Goal: Information Seeking & Learning: Check status

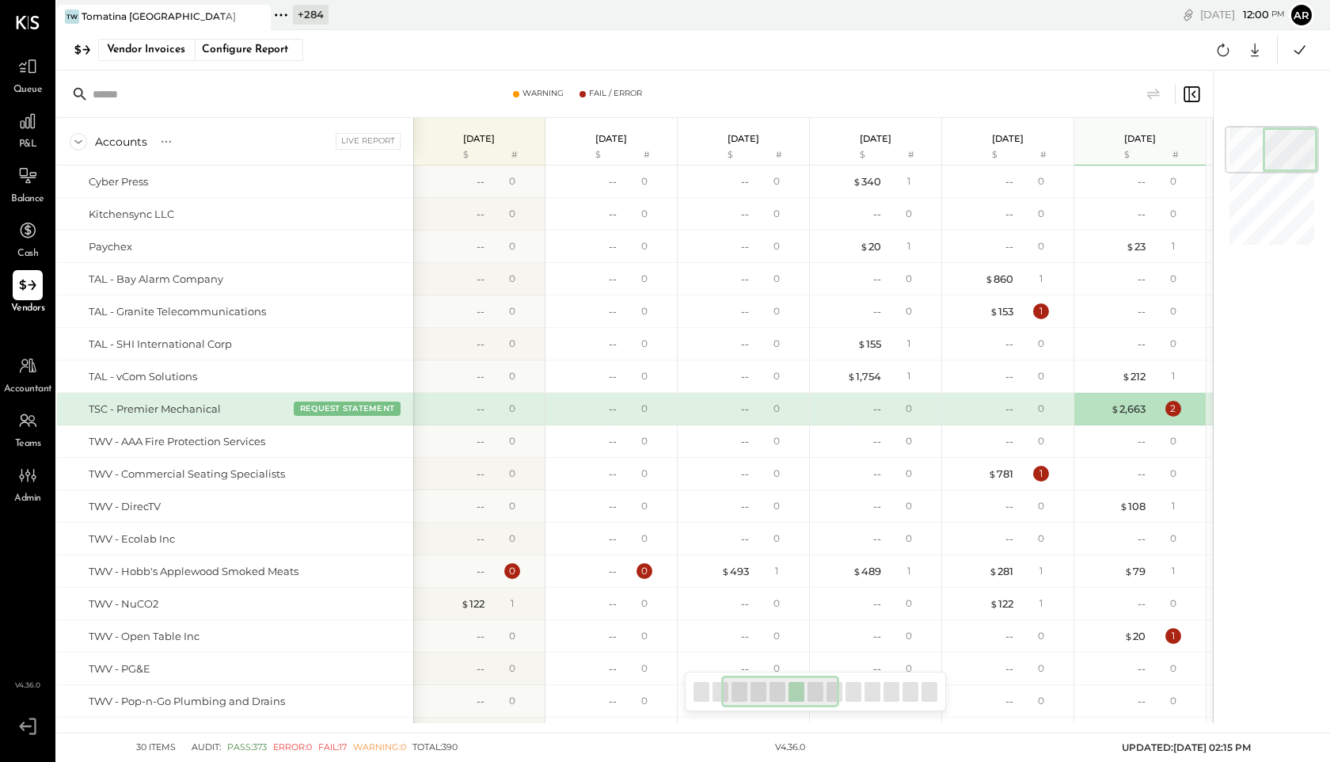
scroll to position [0, 215]
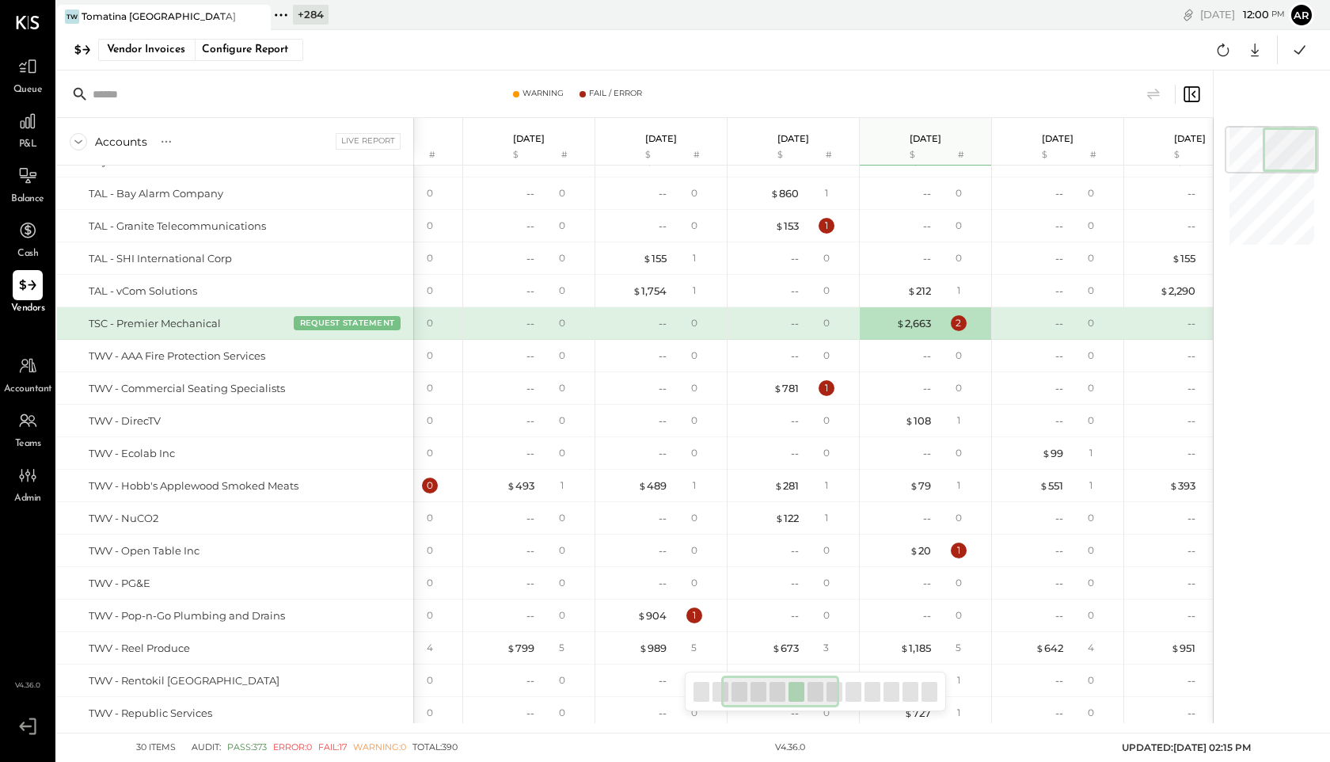
click at [287, 13] on icon at bounding box center [281, 15] width 21 height 21
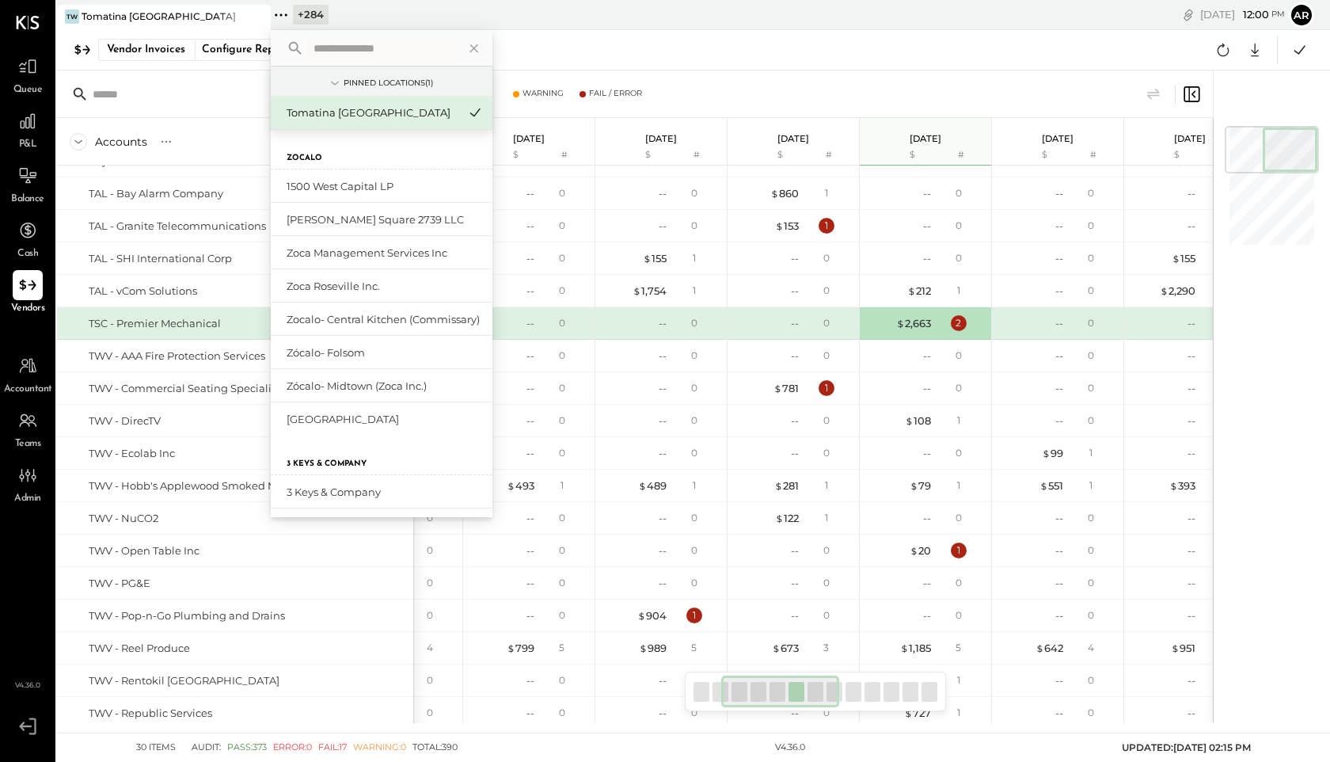
type input "*"
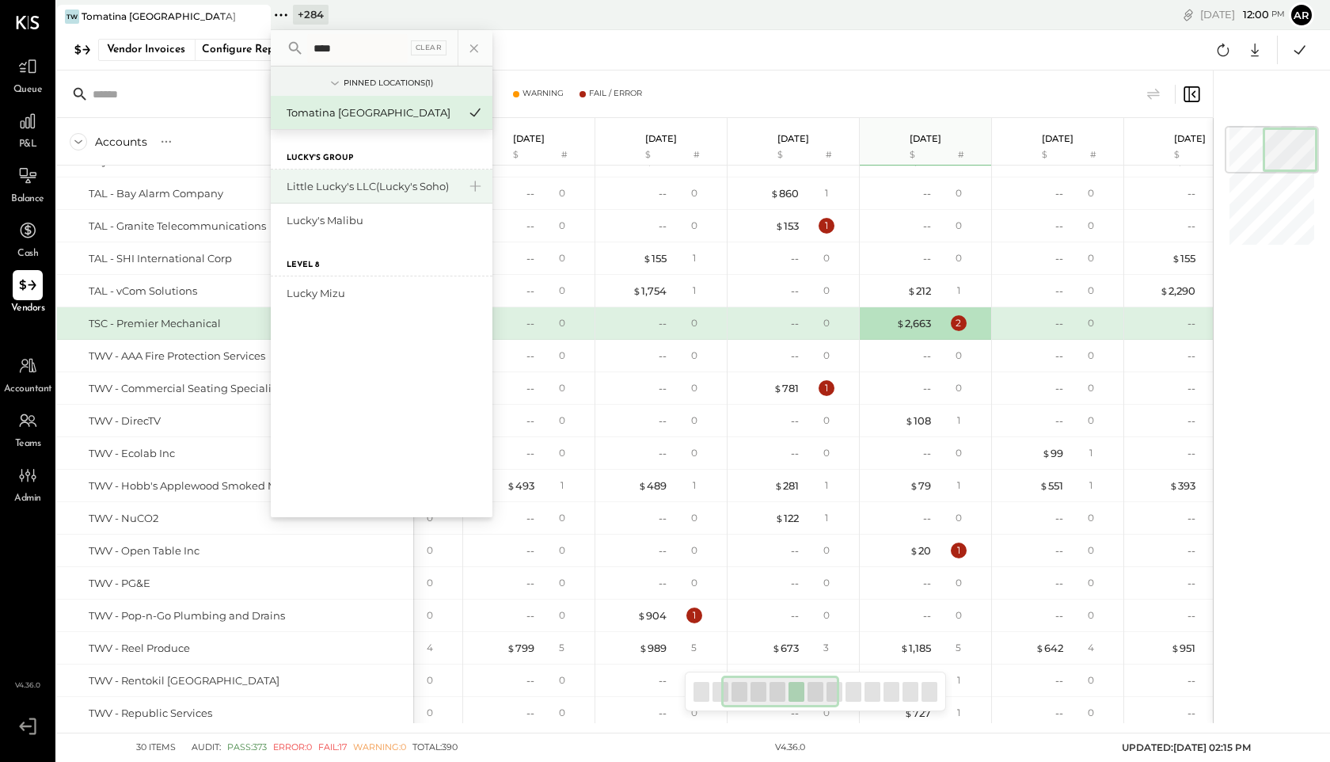
type input "****"
